Goal: Transaction & Acquisition: Purchase product/service

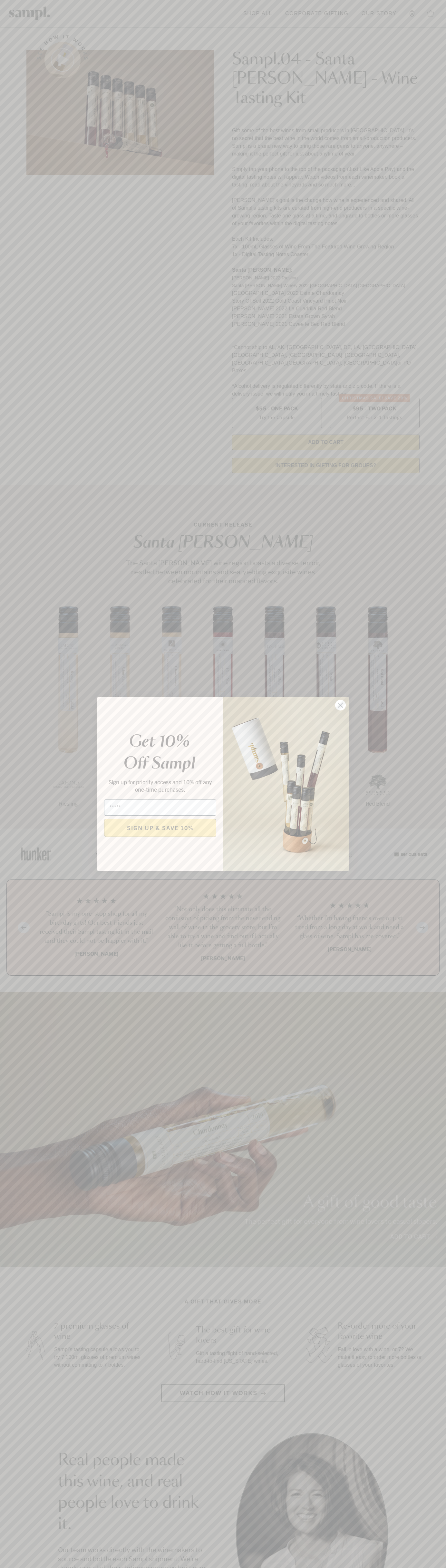
click at [341, 705] on icon "Close dialog" at bounding box center [340, 705] width 4 height 4
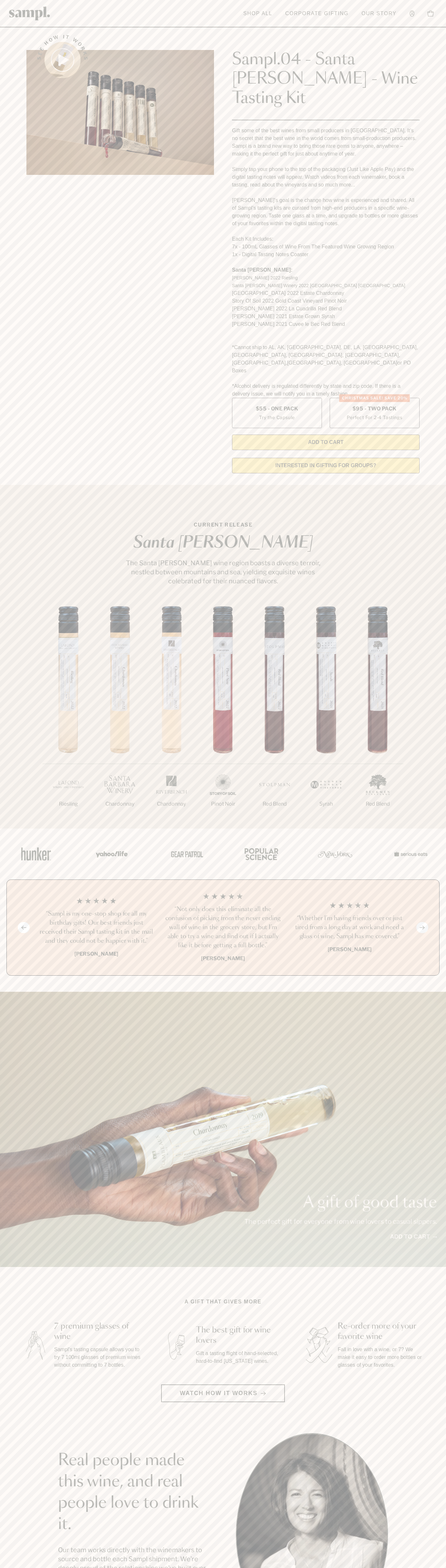
click at [278, 18] on header "Toggle navigation menu Shop All Corporate Gifting Our Story Account Story Shop …" at bounding box center [223, 13] width 446 height 27
click at [422, 932] on div "Previous slide Next slide “Not only does this eliminate all the confusion of pi…" at bounding box center [223, 927] width 433 height 96
click at [446, 1567] on html "Skip to main content Toggle navigation menu Shop All Corporate Gifting Our Stor…" at bounding box center [223, 1304] width 446 height 2608
click at [15, 489] on section "CURRENT RELEASE Santa Barbara The Santa Barbara wine region boasts a diverse te…" at bounding box center [223, 657] width 446 height 343
click at [374, 398] on label "Christmas SALE! Save 20% $95 - Two Pack Perfect For 2-4 Tastings" at bounding box center [374, 413] width 90 height 31
